Goal: Find specific page/section: Find specific page/section

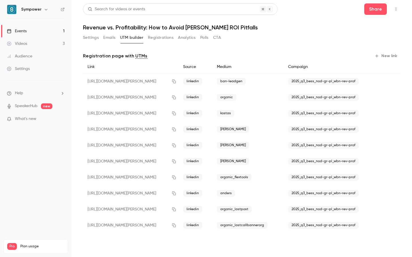
click at [22, 30] on div "Events" at bounding box center [17, 31] width 20 height 6
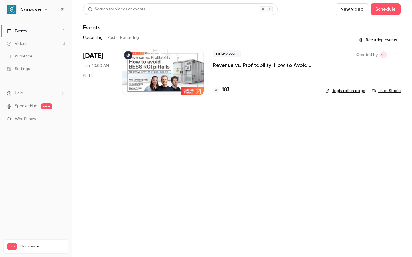
click at [230, 93] on div "183" at bounding box center [264, 90] width 103 height 8
click at [225, 90] on h4 "183" at bounding box center [225, 90] width 7 height 8
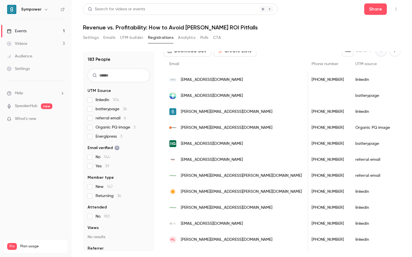
scroll to position [34, 0]
